Goal: Check status: Check status

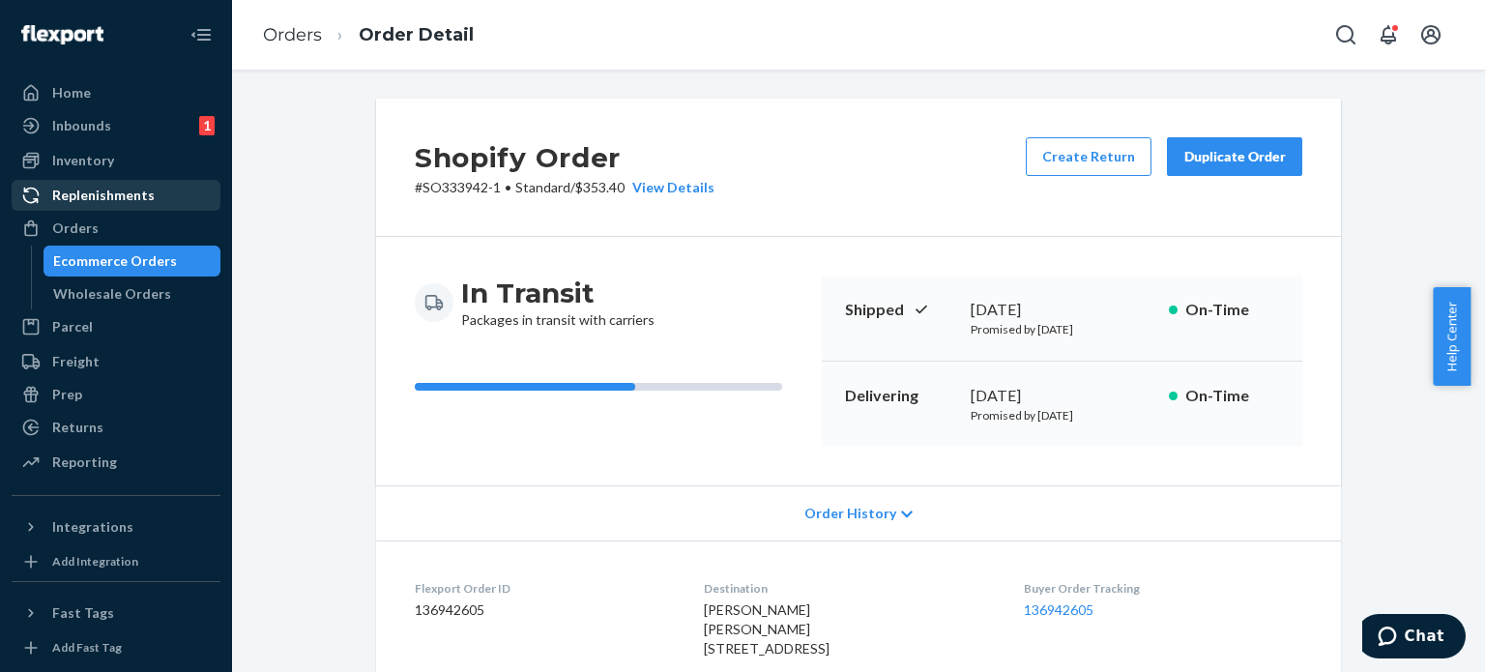
scroll to position [3672, 0]
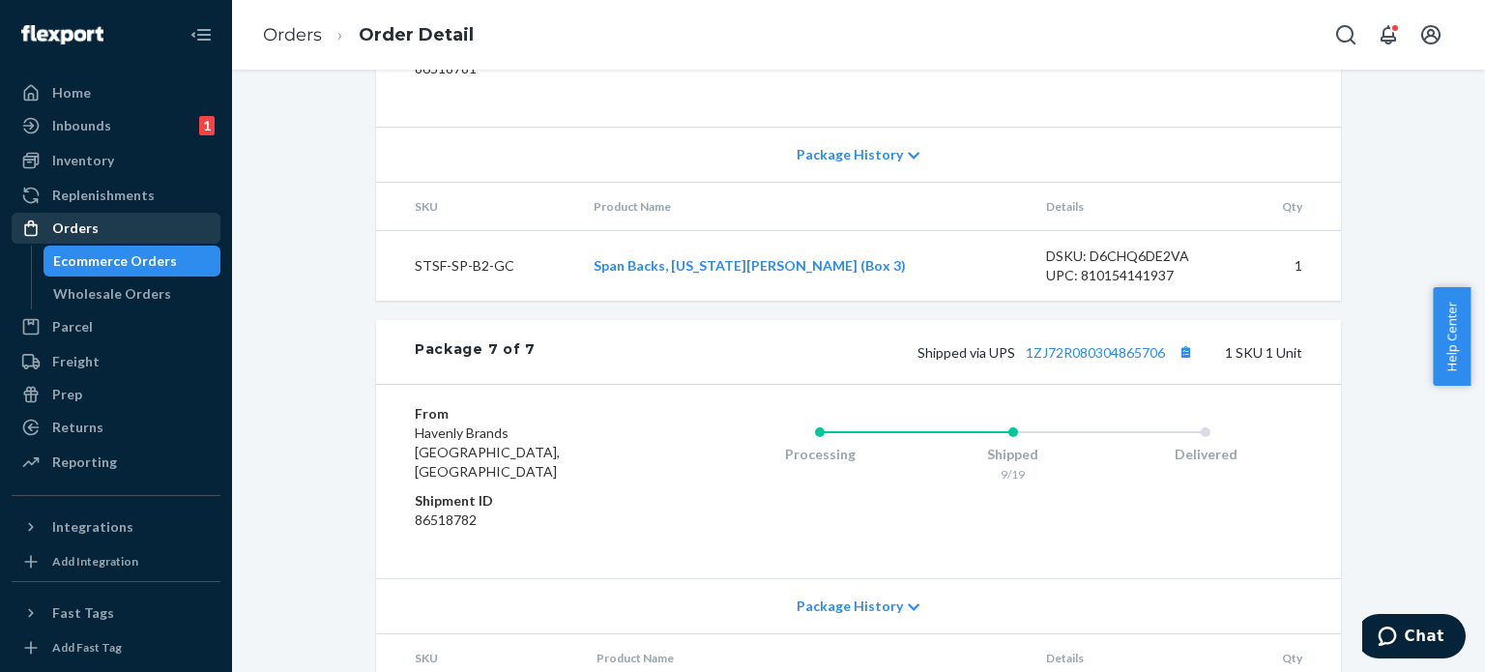
click at [73, 223] on div "Orders" at bounding box center [75, 227] width 46 height 19
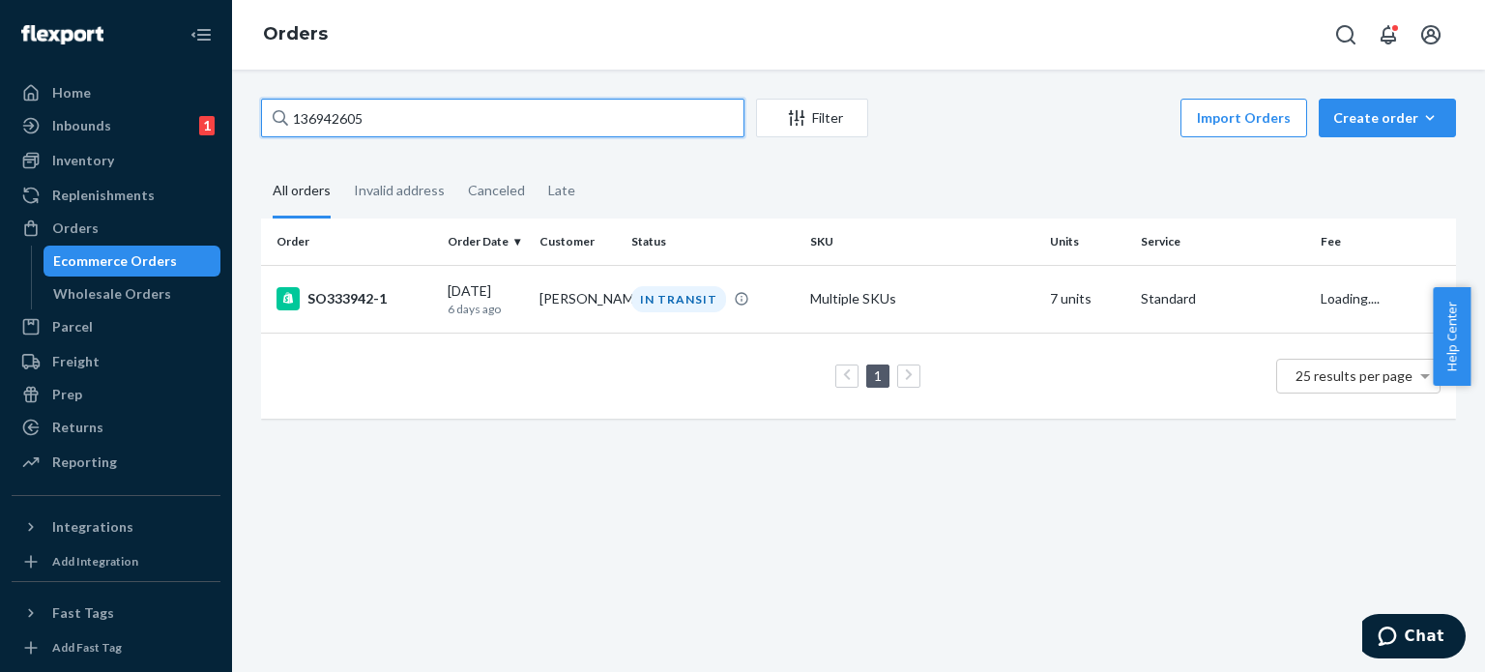
click at [448, 127] on input "136942605" at bounding box center [502, 118] width 483 height 39
drag, startPoint x: 448, startPoint y: 127, endPoint x: 101, endPoint y: 134, distance: 346.1
click at [101, 134] on div "Home Inbounds 1 Shipping Plans Problems 1 Inventory Products Replenishments Ord…" at bounding box center [742, 336] width 1485 height 672
paste input "836532"
type input "136836532"
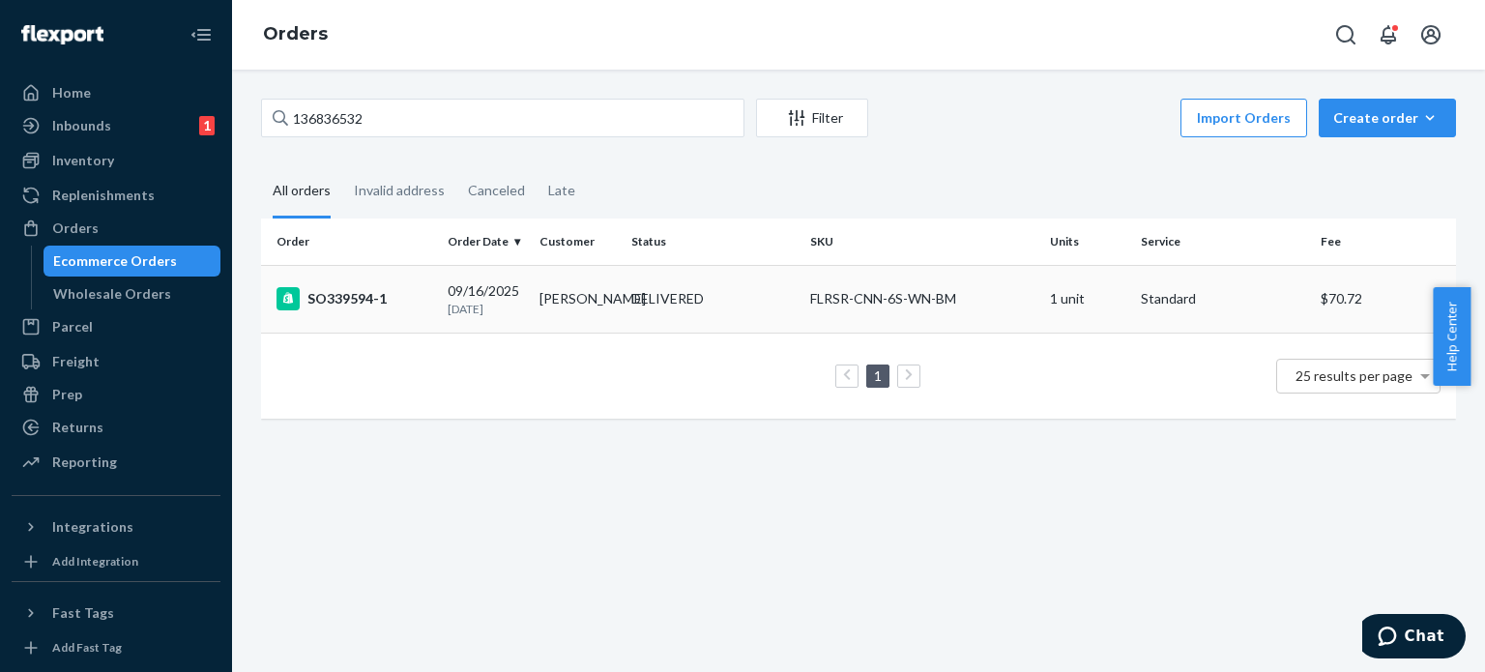
click at [354, 308] on div "SO339594-1" at bounding box center [354, 298] width 156 height 23
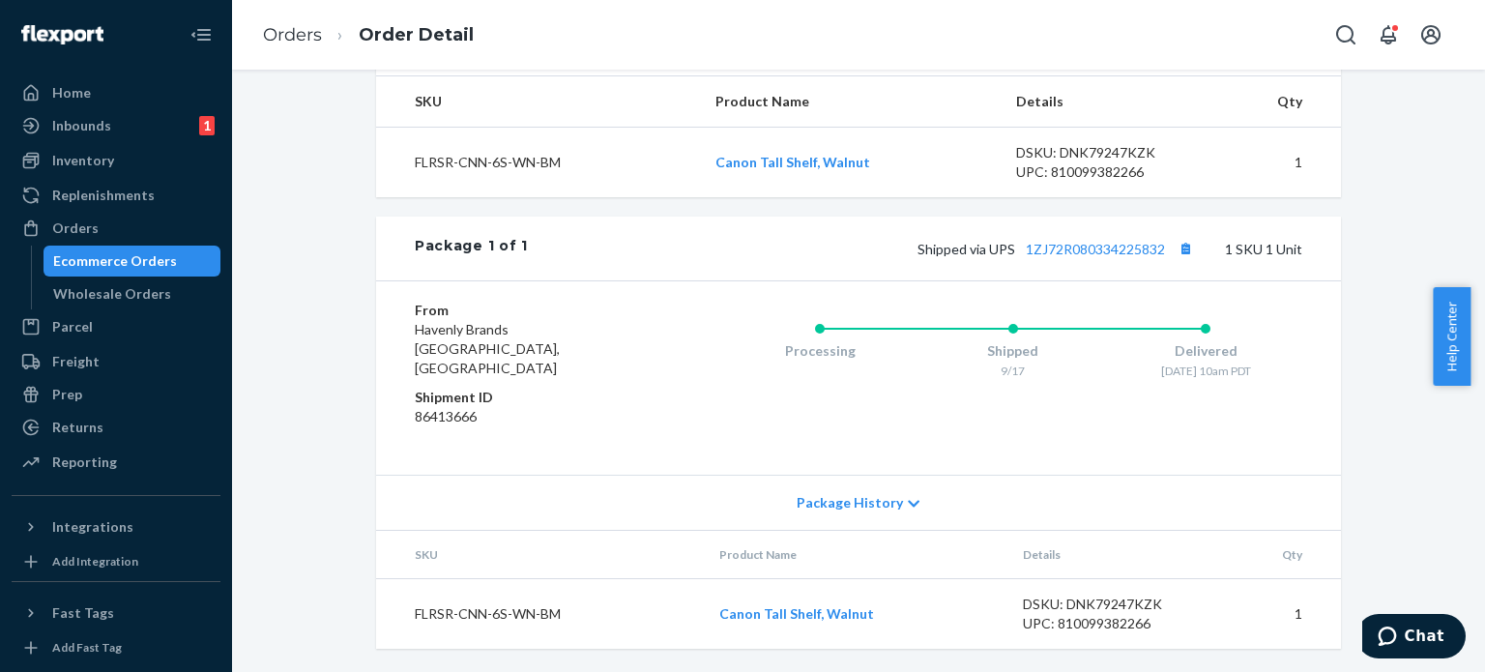
scroll to position [665, 0]
click at [1178, 261] on button "Copy tracking number" at bounding box center [1184, 248] width 25 height 25
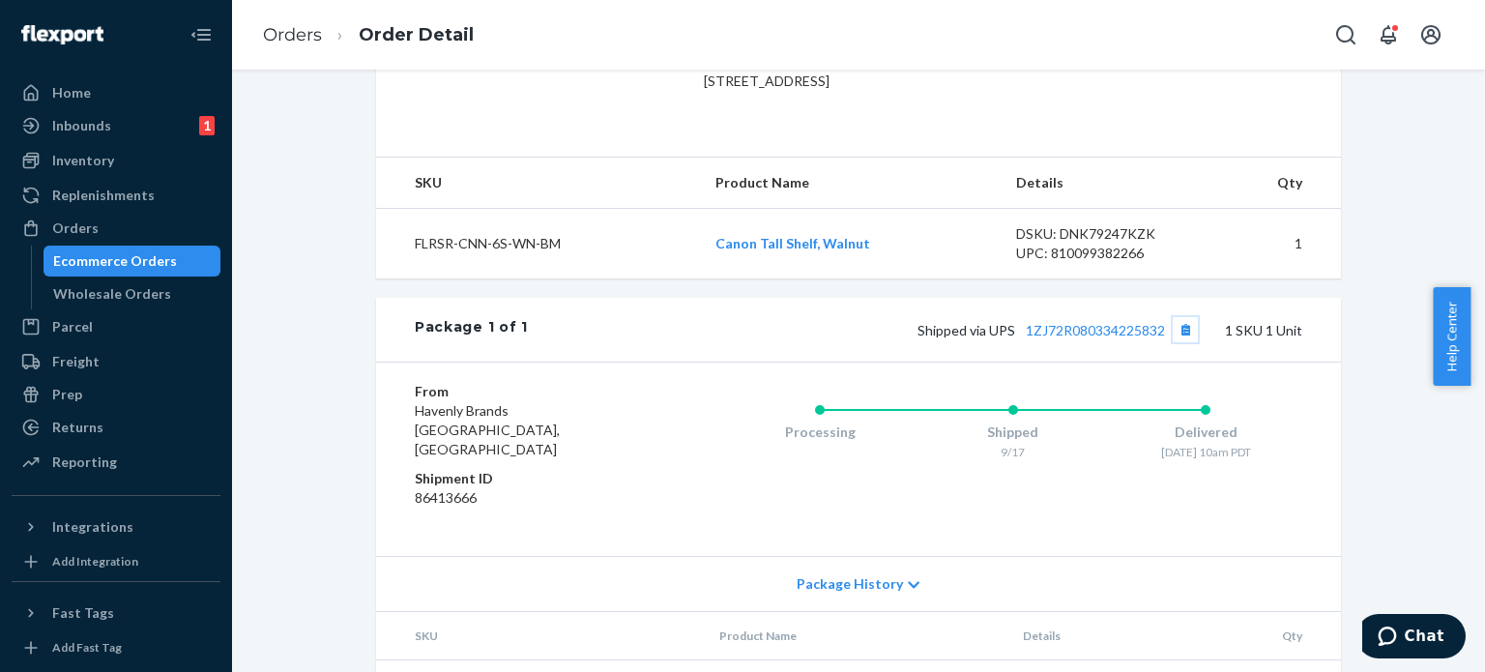
scroll to position [568, 0]
drag, startPoint x: 708, startPoint y: 276, endPoint x: 909, endPoint y: 297, distance: 202.1
click at [909, 278] on td "Canon Tall Shelf, Walnut" at bounding box center [850, 243] width 301 height 71
copy link "Canon Tall Shelf, Walnut"
drag, startPoint x: 1146, startPoint y: 395, endPoint x: 897, endPoint y: 337, distance: 256.0
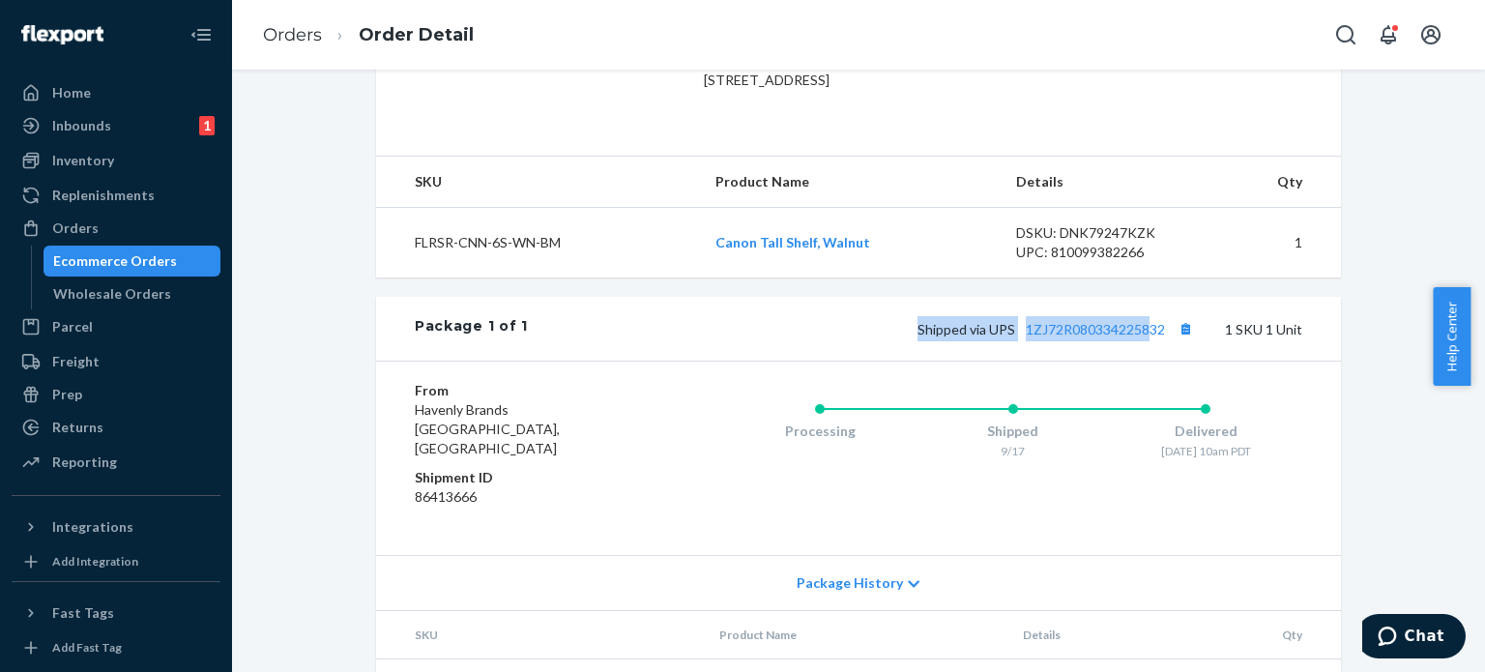
click at [897, 337] on div "Package 1 of 1 Shipped via UPS 1ZJ72R080334225832 1 SKU 1 Unit" at bounding box center [858, 329] width 965 height 64
click at [639, 341] on div "Shipped via UPS 1ZJ72R080334225832 1 SKU 1 Unit" at bounding box center [915, 328] width 774 height 25
